Goal: Task Accomplishment & Management: Use online tool/utility

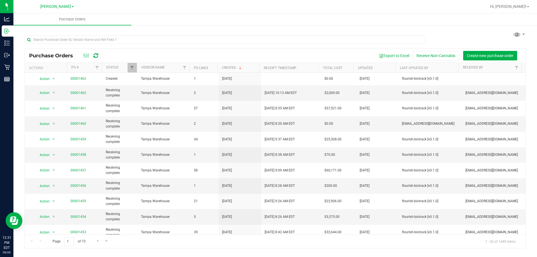
click at [171, 10] on div at bounding box center [293, 6] width 386 height 11
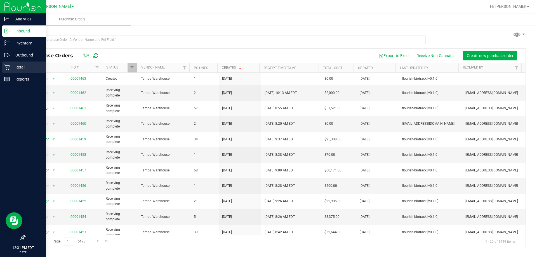
click at [22, 66] on p "Retail" at bounding box center [27, 67] width 34 height 7
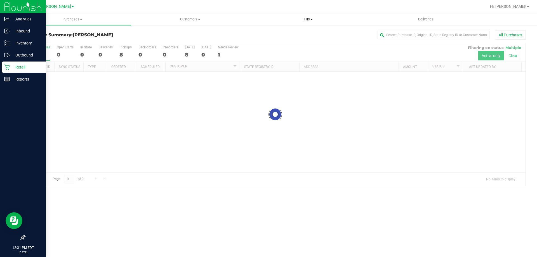
click at [305, 21] on span "Tills" at bounding box center [307, 19] width 117 height 5
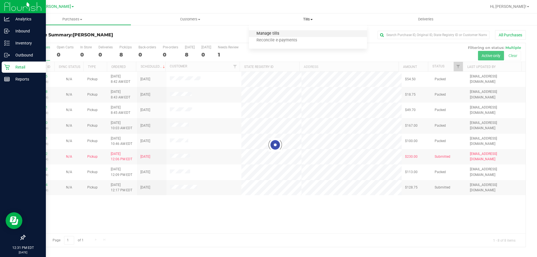
click at [270, 35] on span "Manage tills" at bounding box center [268, 33] width 38 height 5
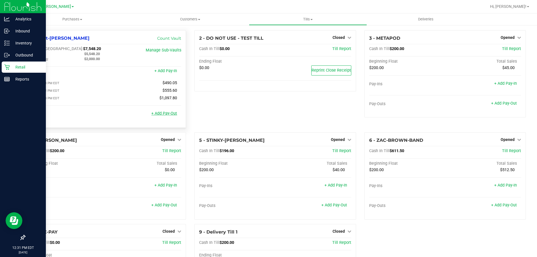
click at [162, 113] on link "+ Add Pay-Out" at bounding box center [164, 113] width 26 height 5
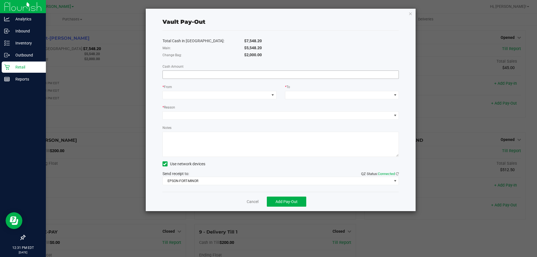
click at [223, 75] on input at bounding box center [281, 75] width 236 height 8
type input "$5,548.20"
click at [210, 95] on span at bounding box center [216, 95] width 106 height 8
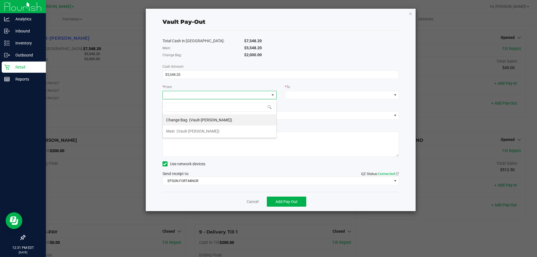
scroll to position [8, 114]
click at [205, 132] on span "(Vault-[PERSON_NAME])" at bounding box center [197, 131] width 43 height 4
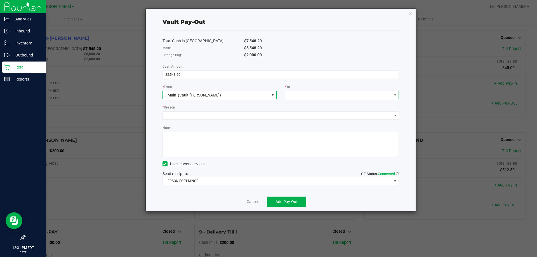
click at [344, 95] on span at bounding box center [338, 95] width 106 height 8
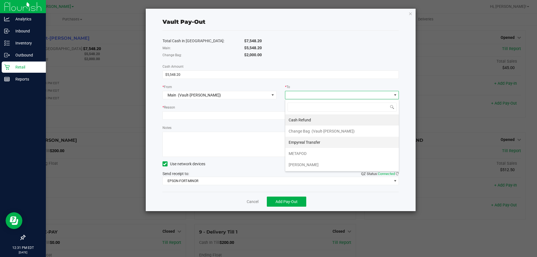
click at [319, 145] on div "Empyreal Transfer" at bounding box center [304, 142] width 32 height 10
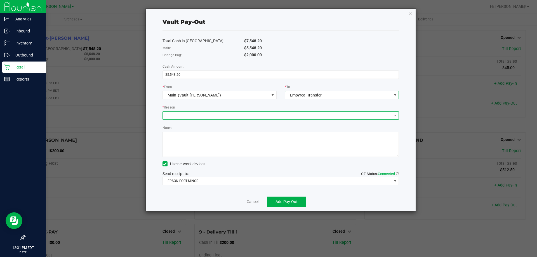
click at [202, 112] on span at bounding box center [277, 116] width 229 height 8
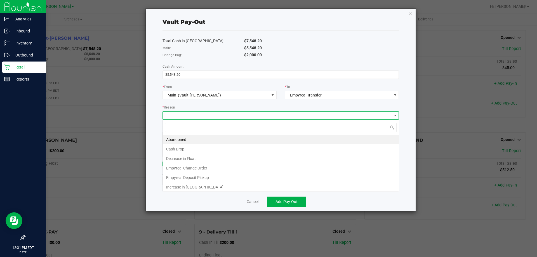
scroll to position [8, 236]
click at [205, 178] on li "Empyreal Deposit Pickup" at bounding box center [281, 178] width 236 height 10
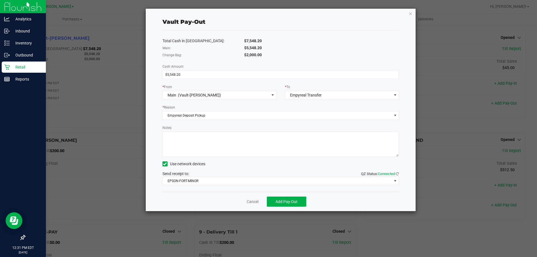
click at [157, 126] on div "Vault Pay-Out Total Cash in Vault: $7,548.20 Main: $5,548.20 Change Bag: $2,000…" at bounding box center [281, 110] width 270 height 202
click at [227, 179] on span "EPSON-FORT-MINOR" at bounding box center [277, 181] width 229 height 8
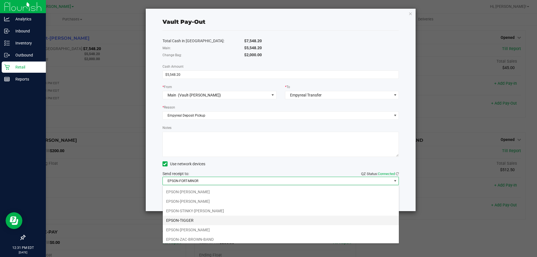
scroll to position [68, 0]
click at [204, 228] on li "EPSON-[PERSON_NAME]" at bounding box center [281, 228] width 236 height 10
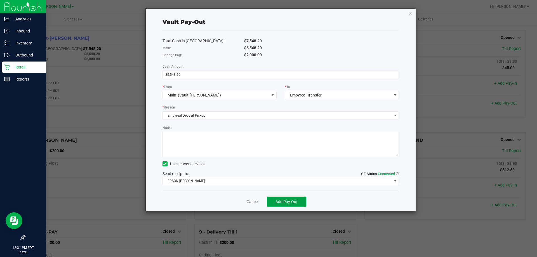
click at [283, 201] on span "Add Pay-Out" at bounding box center [286, 201] width 22 height 4
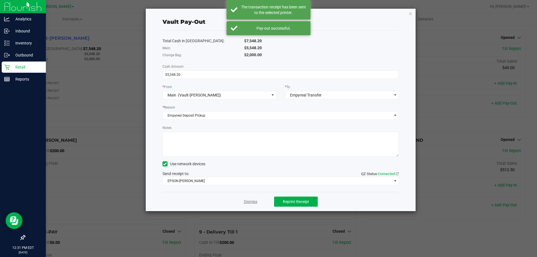
click at [247, 201] on link "Dismiss" at bounding box center [250, 202] width 13 height 6
